Goal: Task Accomplishment & Management: Manage account settings

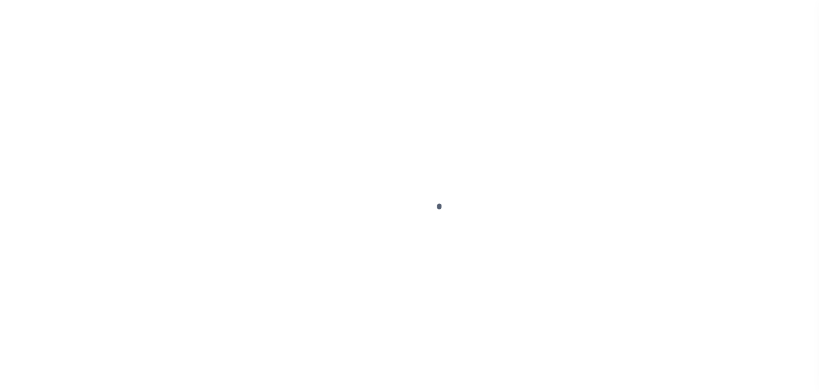
select select "OP2"
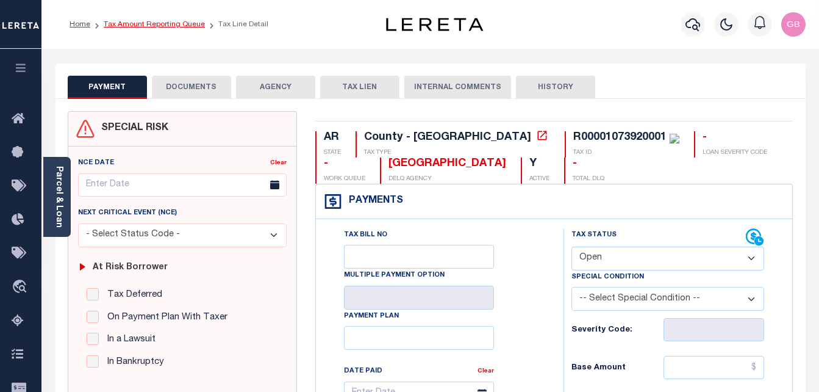
click at [121, 24] on link "Tax Amount Reporting Queue" at bounding box center [154, 24] width 101 height 7
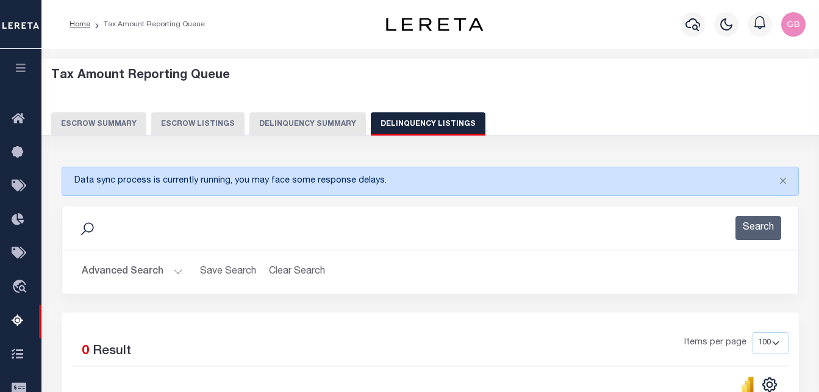
select select "100"
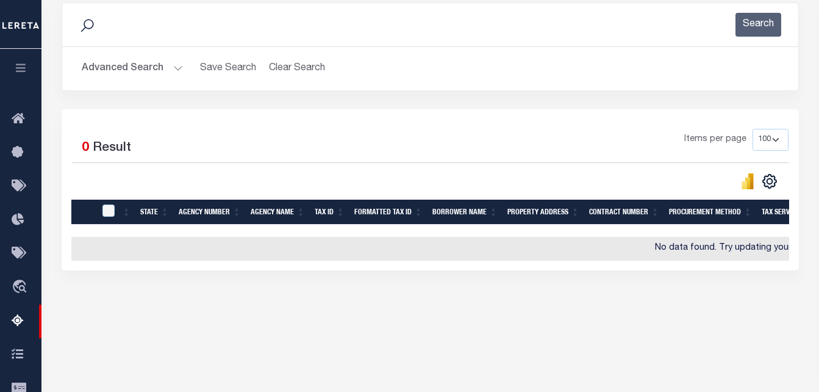
scroll to position [203, 0]
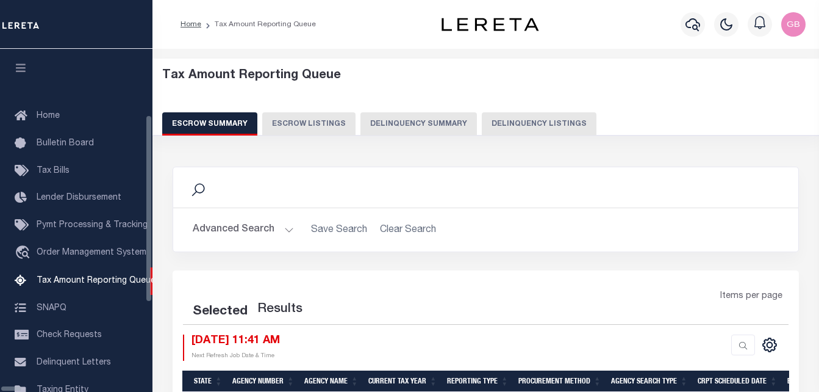
click at [525, 127] on button "Delinquency Listings" at bounding box center [539, 123] width 115 height 23
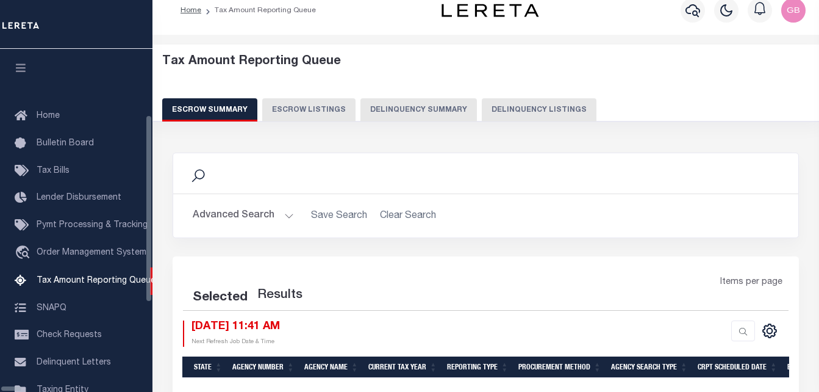
scroll to position [123, 0]
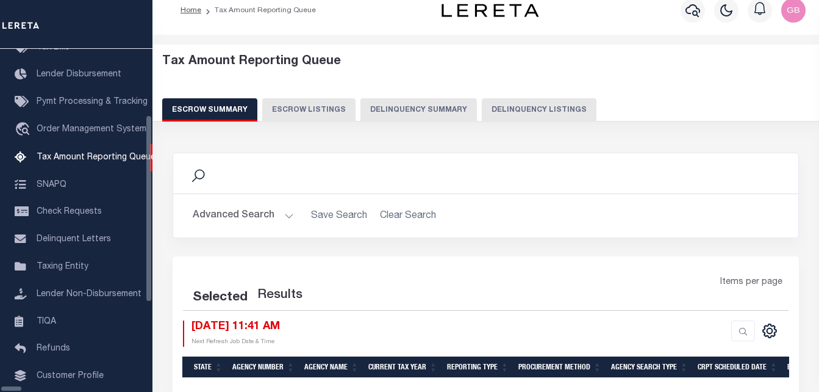
select select "100"
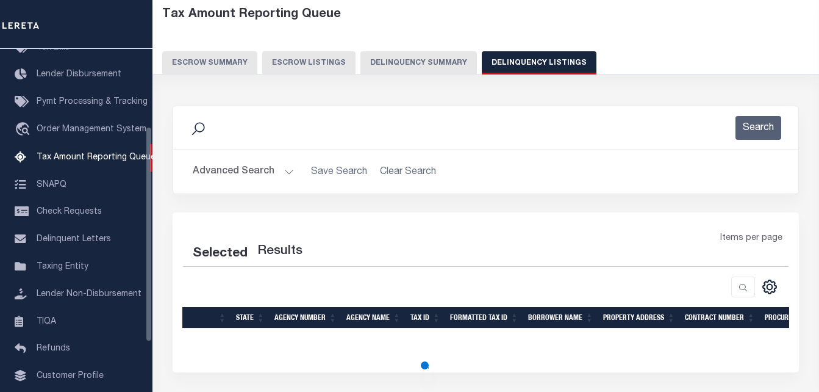
select select "100"
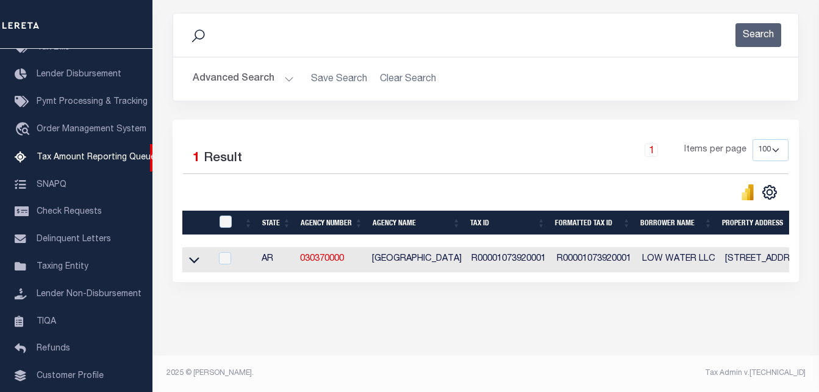
scroll to position [164, 0]
click at [195, 253] on icon at bounding box center [194, 259] width 10 height 13
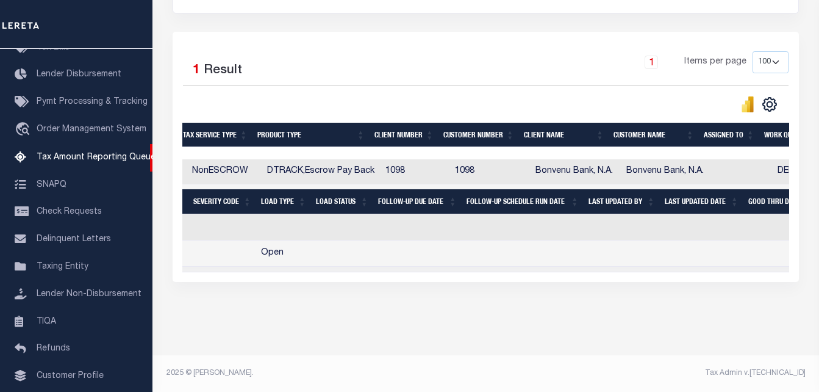
scroll to position [0, 0]
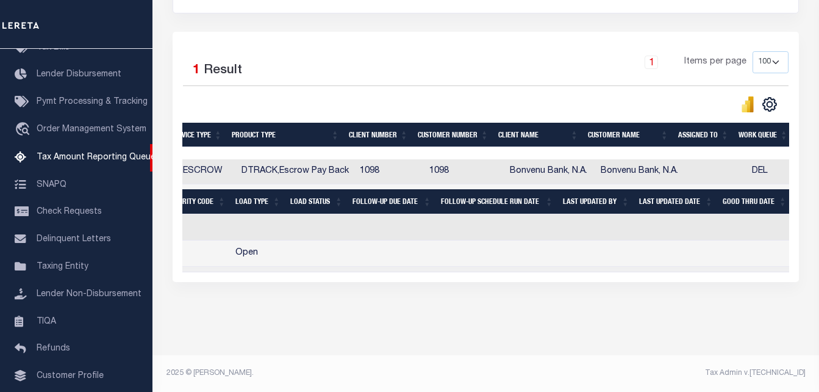
drag, startPoint x: 611, startPoint y: 262, endPoint x: 604, endPoint y: 266, distance: 7.1
click at [606, 265] on div "State Agency Number Agency Name Tax ID Formatted Tax ID Borrower Name Property …" at bounding box center [485, 215] width 607 height 113
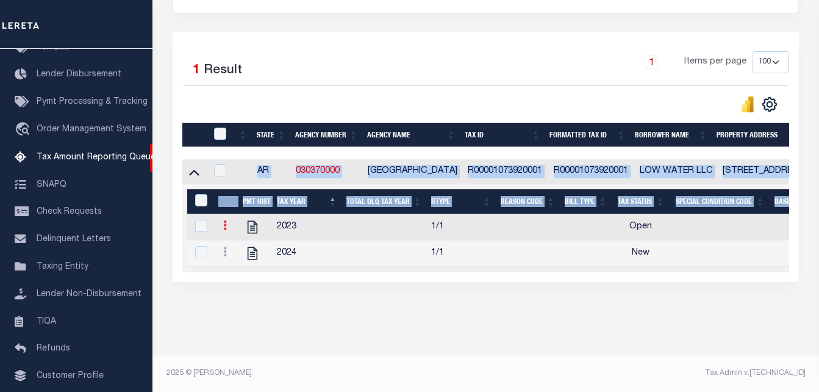
click at [223, 222] on link at bounding box center [224, 227] width 13 height 10
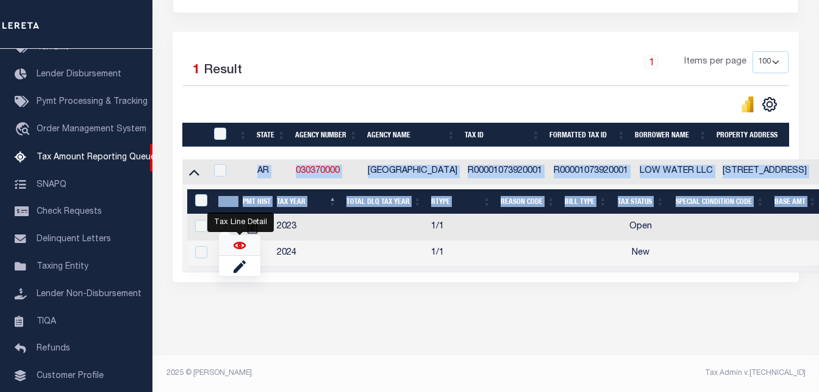
click at [245, 248] on img "" at bounding box center [240, 245] width 12 height 12
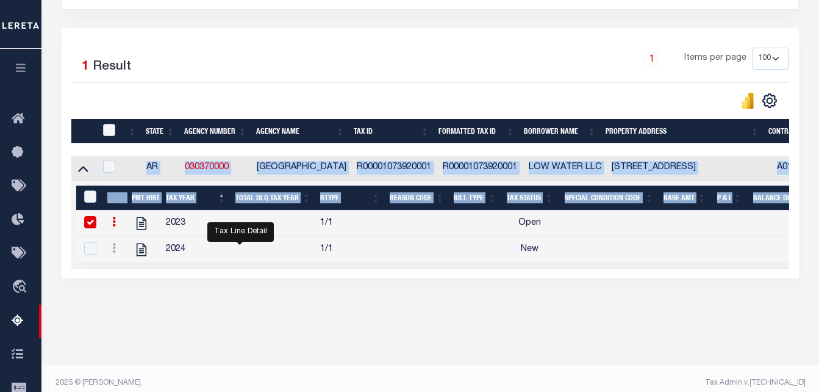
checkbox input "true"
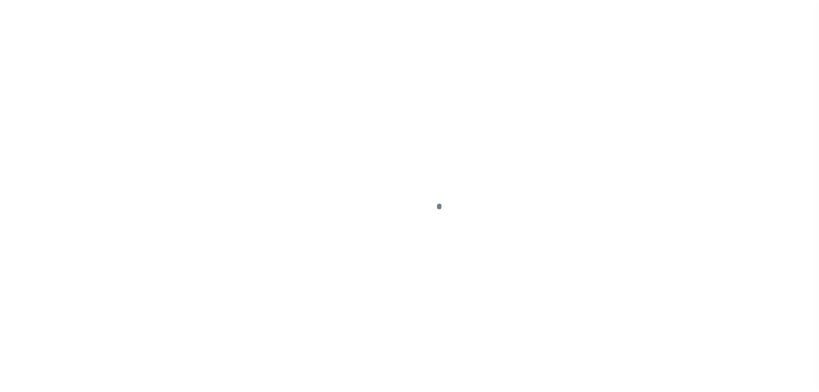
select select "OP2"
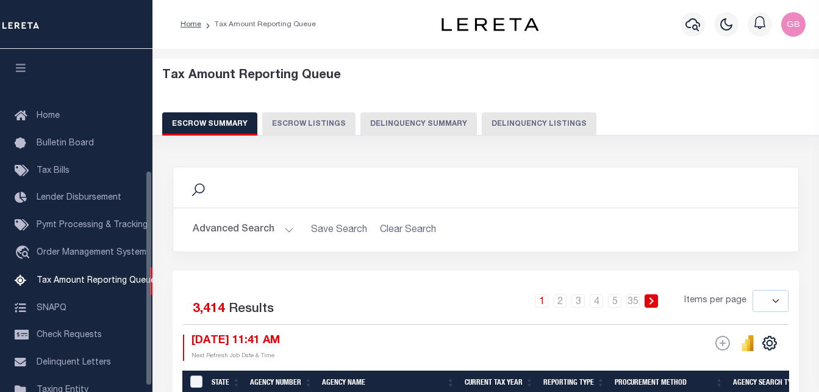
select select
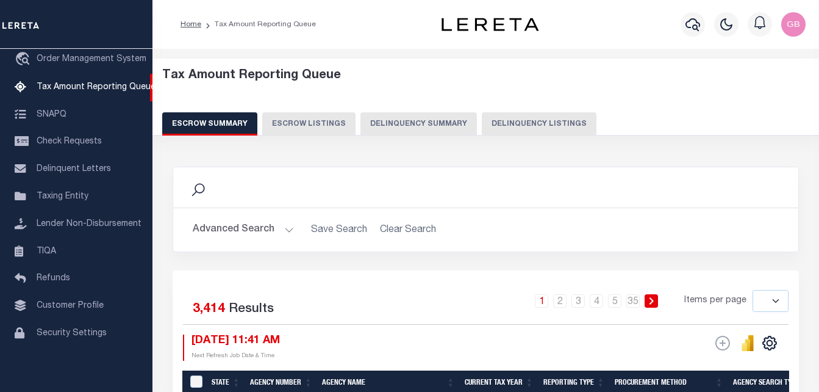
click at [288, 228] on button "Advanced Search" at bounding box center [243, 230] width 101 height 24
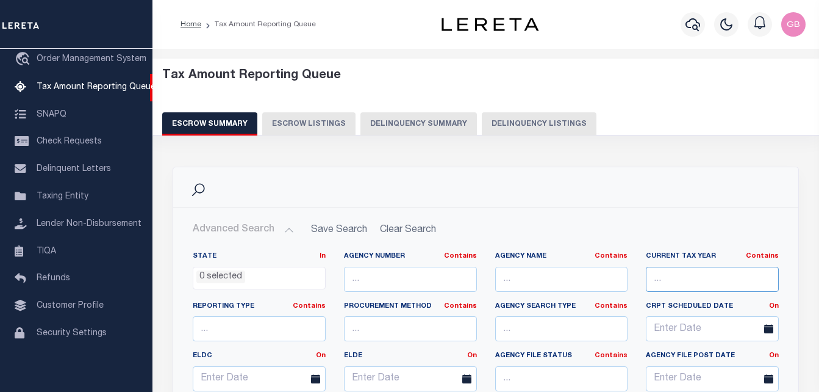
click at [704, 288] on input "text" at bounding box center [712, 279] width 133 height 25
paste input "R00001073920001"
type input "R00001073920001"
click at [559, 128] on button "Delinquency Listings" at bounding box center [539, 123] width 115 height 23
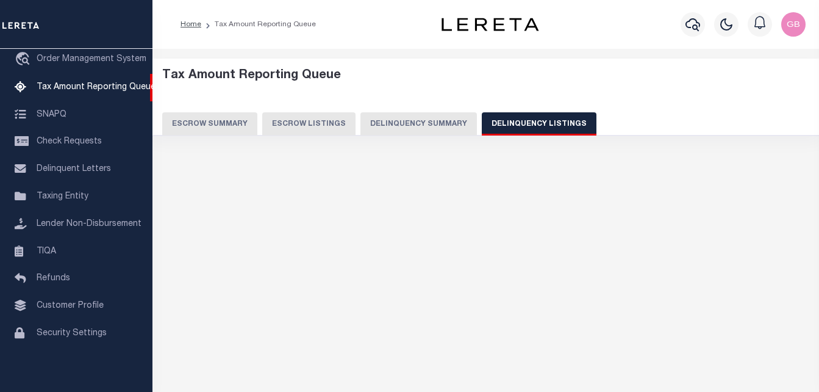
click at [554, 125] on button "Delinquency Listings" at bounding box center [539, 123] width 115 height 23
select select
select select "100"
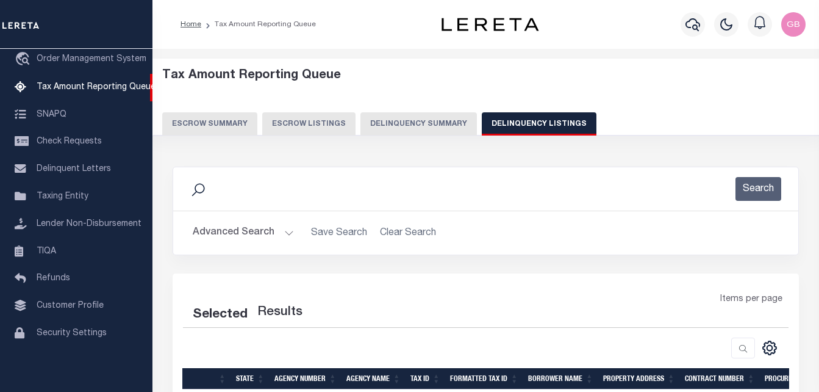
drag, startPoint x: 554, startPoint y: 125, endPoint x: 274, endPoint y: 238, distance: 301.3
click at [274, 238] on button "Advanced Search" at bounding box center [243, 233] width 101 height 24
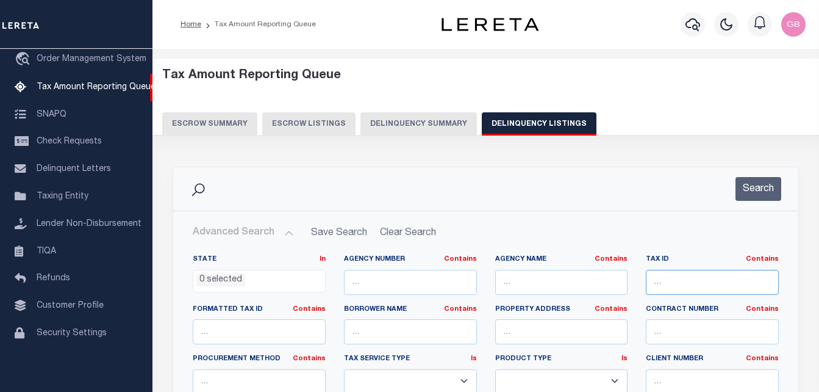
click at [686, 278] on input "text" at bounding box center [712, 282] width 133 height 25
select select "100"
click at [764, 190] on button "Search" at bounding box center [759, 189] width 46 height 24
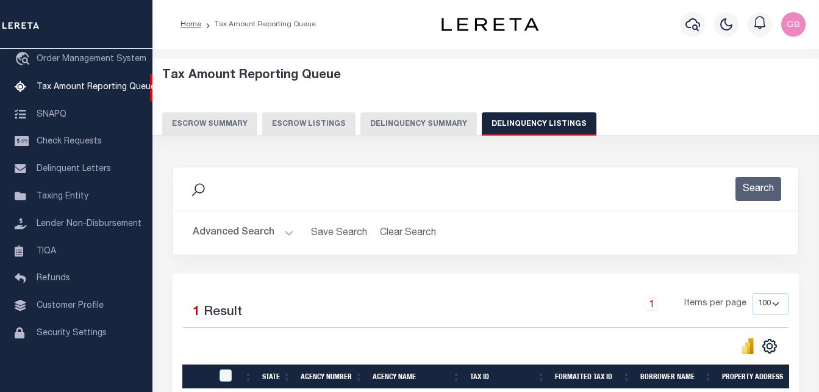
scroll to position [122, 0]
select select "100"
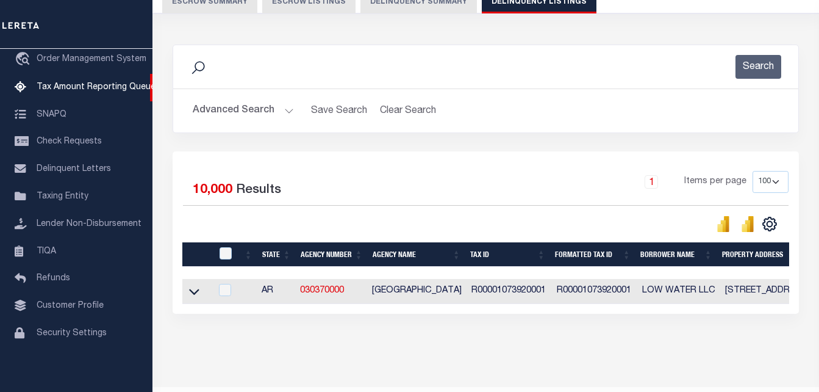
drag, startPoint x: 196, startPoint y: 292, endPoint x: 178, endPoint y: 274, distance: 25.9
click at [196, 292] on icon at bounding box center [194, 291] width 10 height 13
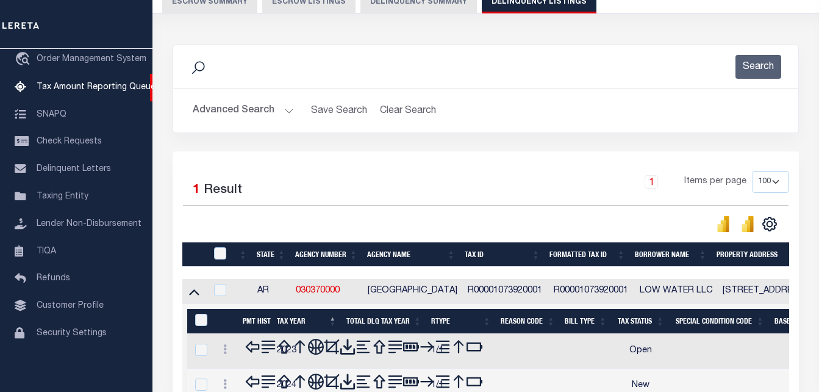
scroll to position [164, 0]
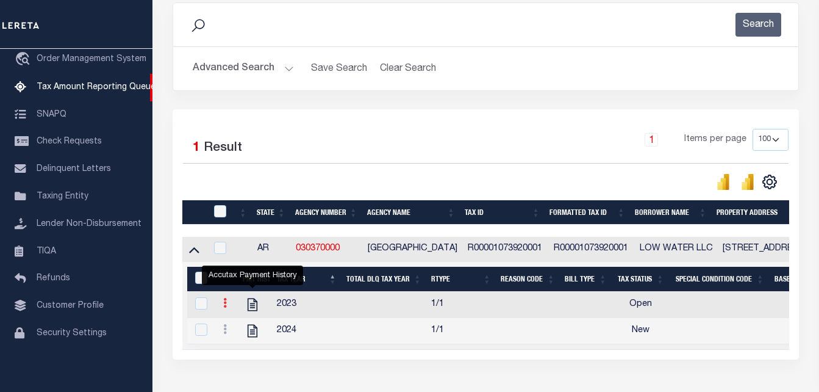
click at [223, 304] on icon at bounding box center [225, 303] width 4 height 10
click at [252, 308] on icon "" at bounding box center [253, 304] width 16 height 16
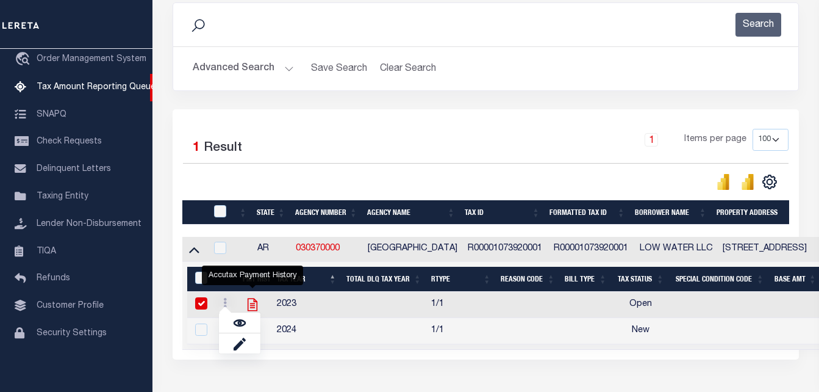
checkbox input "true"
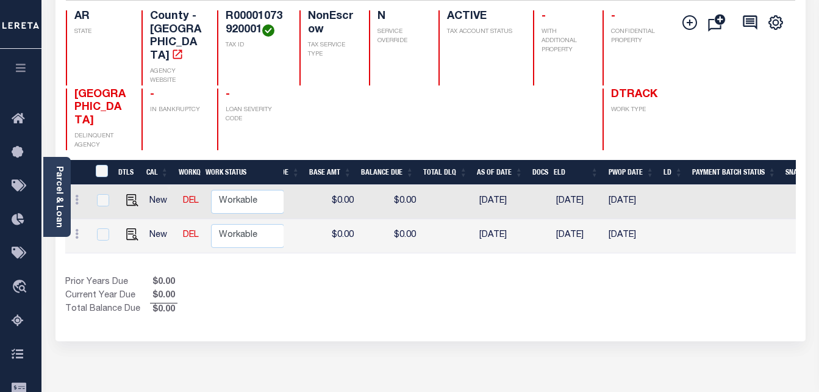
scroll to position [0, 456]
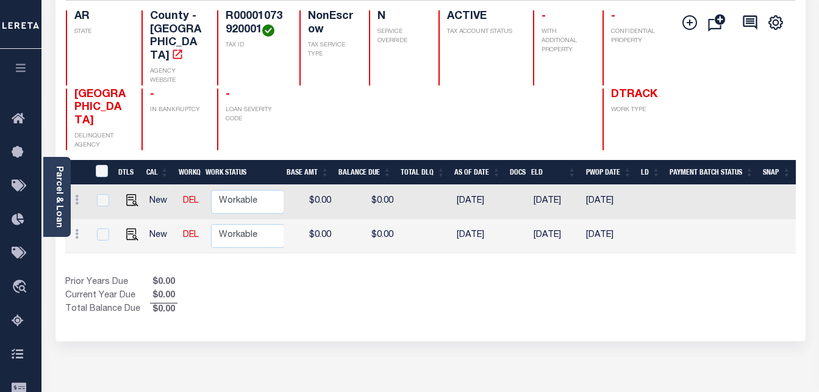
click at [592, 185] on td "03/14/2025" at bounding box center [609, 202] width 56 height 34
checkbox input "true"
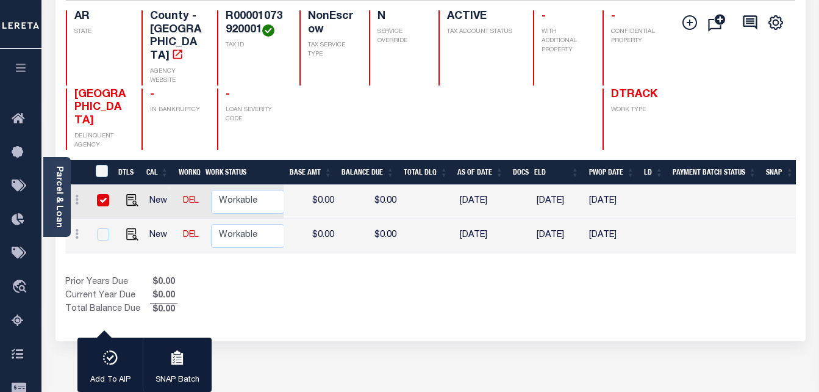
scroll to position [0, 0]
drag, startPoint x: 587, startPoint y: 211, endPoint x: 642, endPoint y: 210, distance: 54.9
click at [642, 219] on tr "New DEL Non Workable Workable Dtrack 2023 1/1 - Select... Payment Reversal Taxa…" at bounding box center [203, 236] width 1186 height 34
